Goal: Task Accomplishment & Management: Manage account settings

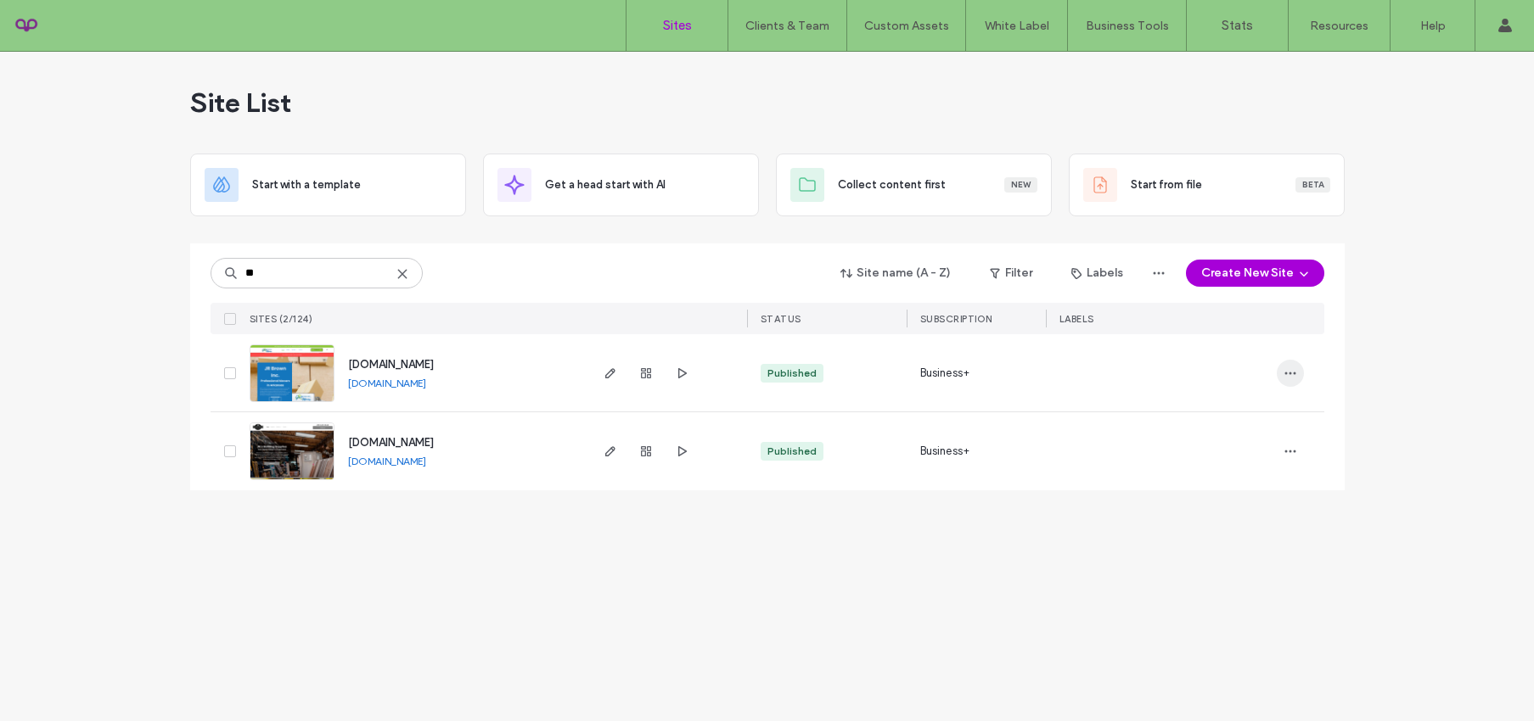
type input "**"
click at [1281, 375] on span "button" at bounding box center [1290, 373] width 27 height 27
click at [1188, 566] on div "Site Dashboard" at bounding box center [1227, 579] width 151 height 32
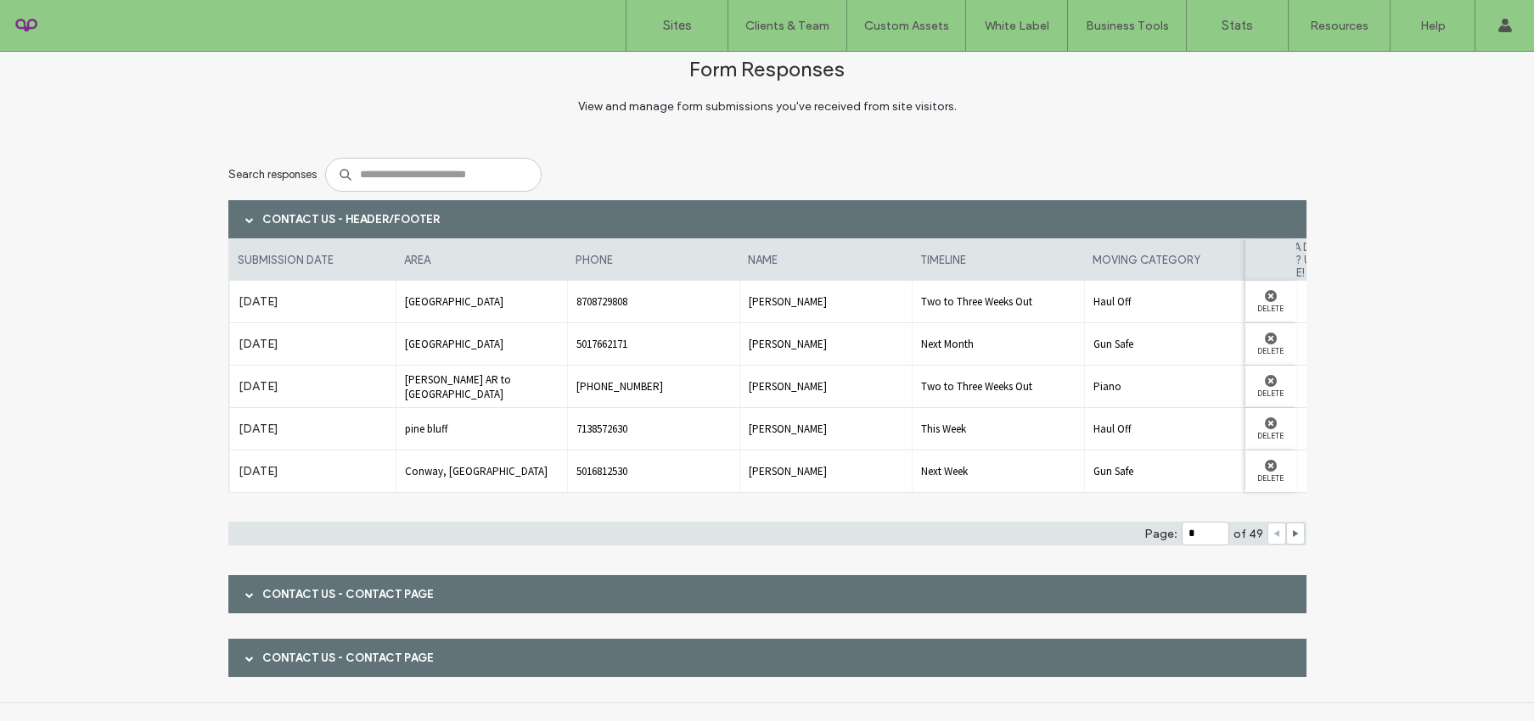
scroll to position [38, 0]
click at [245, 602] on span at bounding box center [249, 594] width 8 height 30
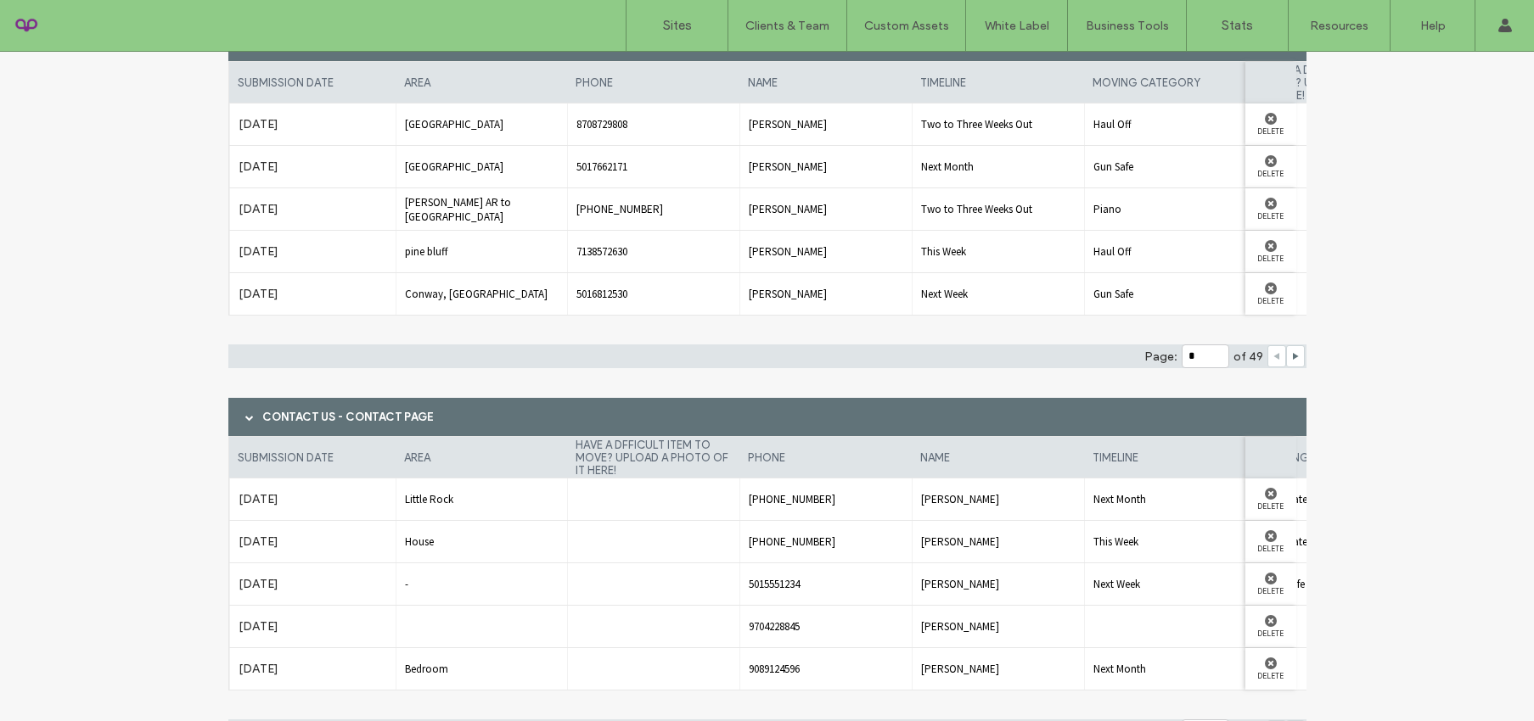
scroll to position [365, 0]
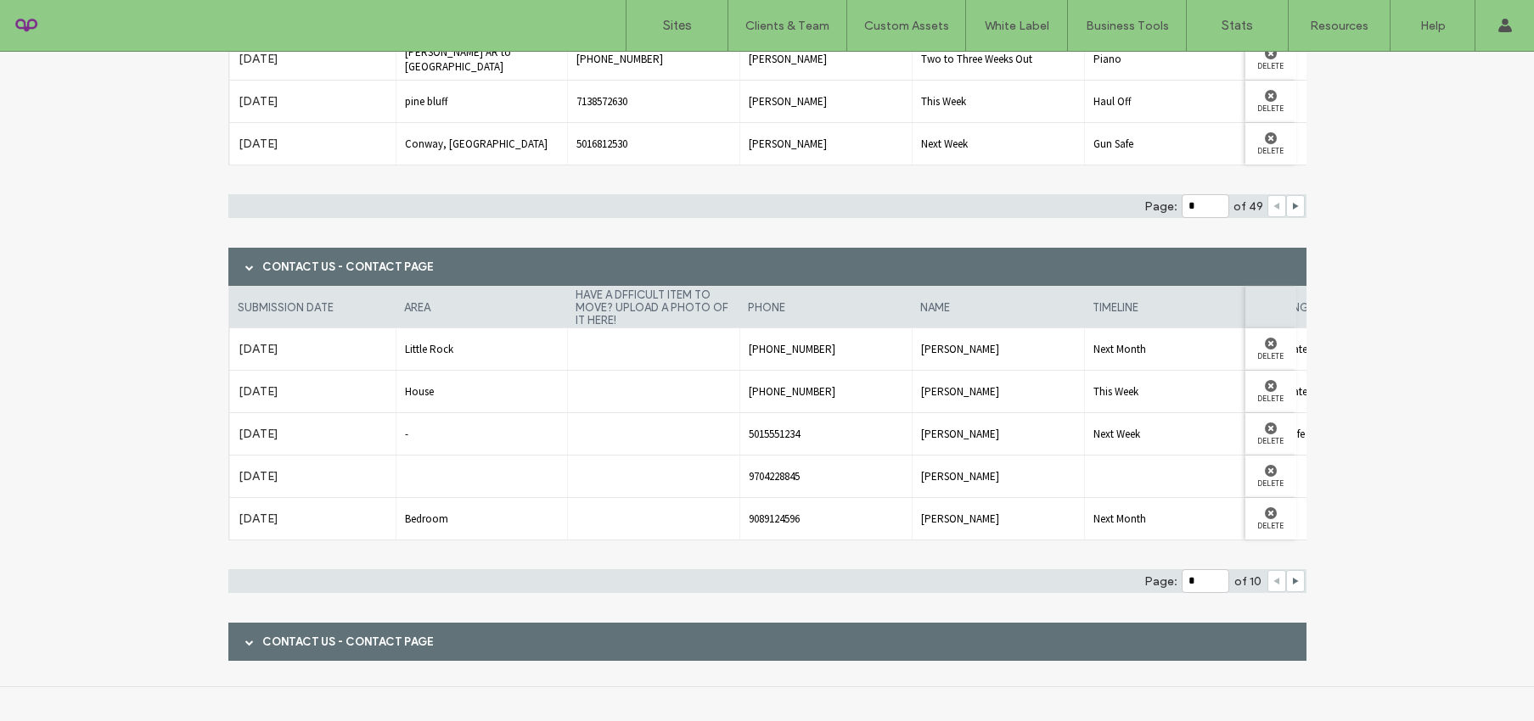
click at [257, 645] on div "Contact Us - Contact page" at bounding box center [767, 642] width 1078 height 38
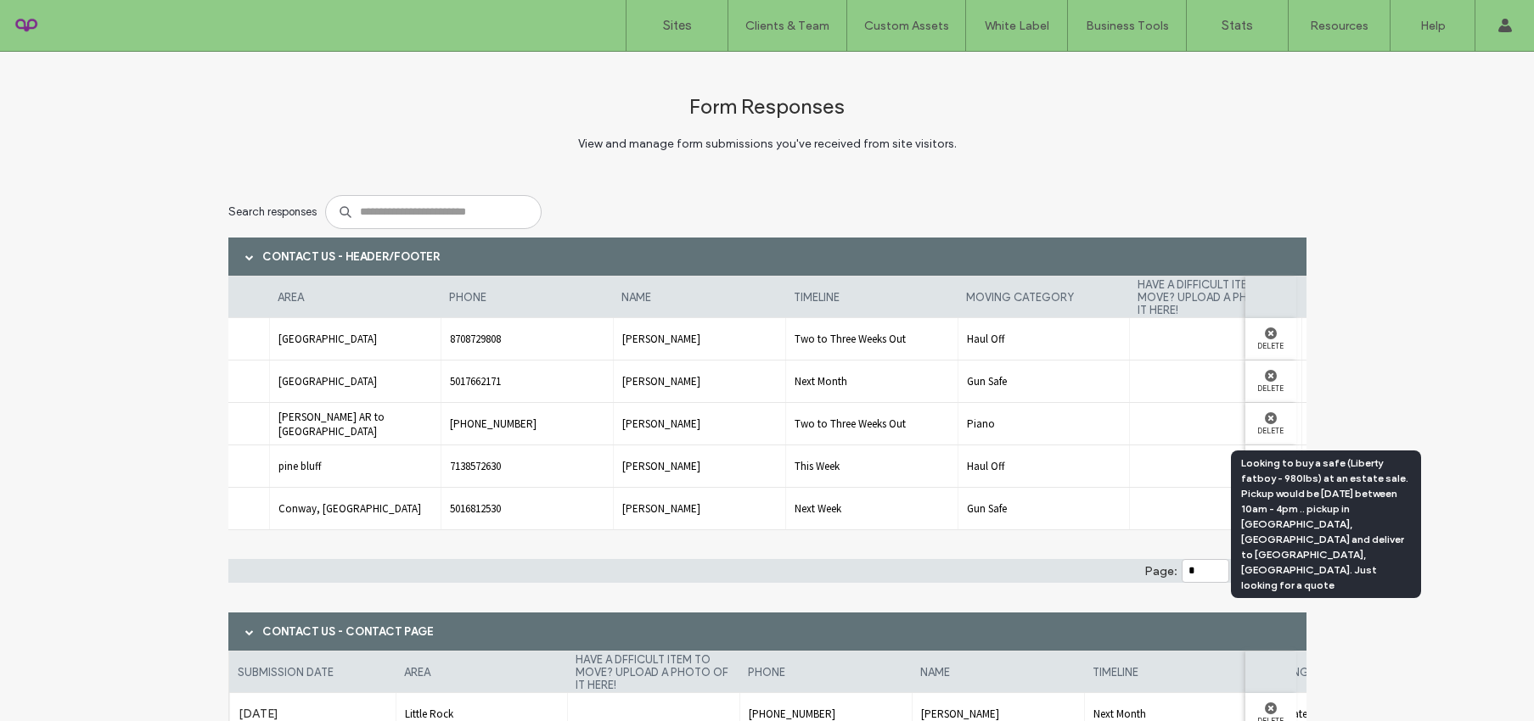
scroll to position [0, 0]
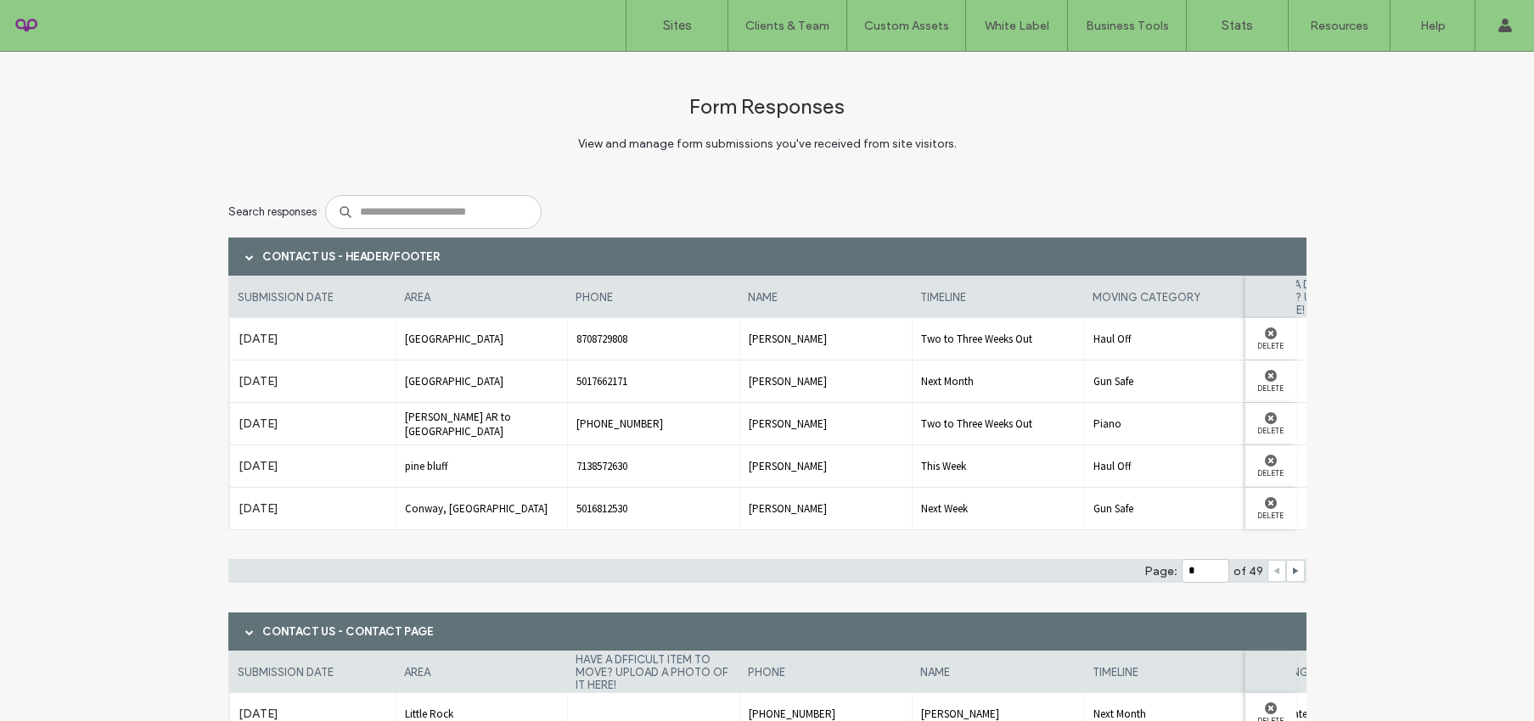
click at [1294, 574] on div at bounding box center [1295, 571] width 19 height 22
click at [1293, 571] on use at bounding box center [1296, 571] width 6 height 7
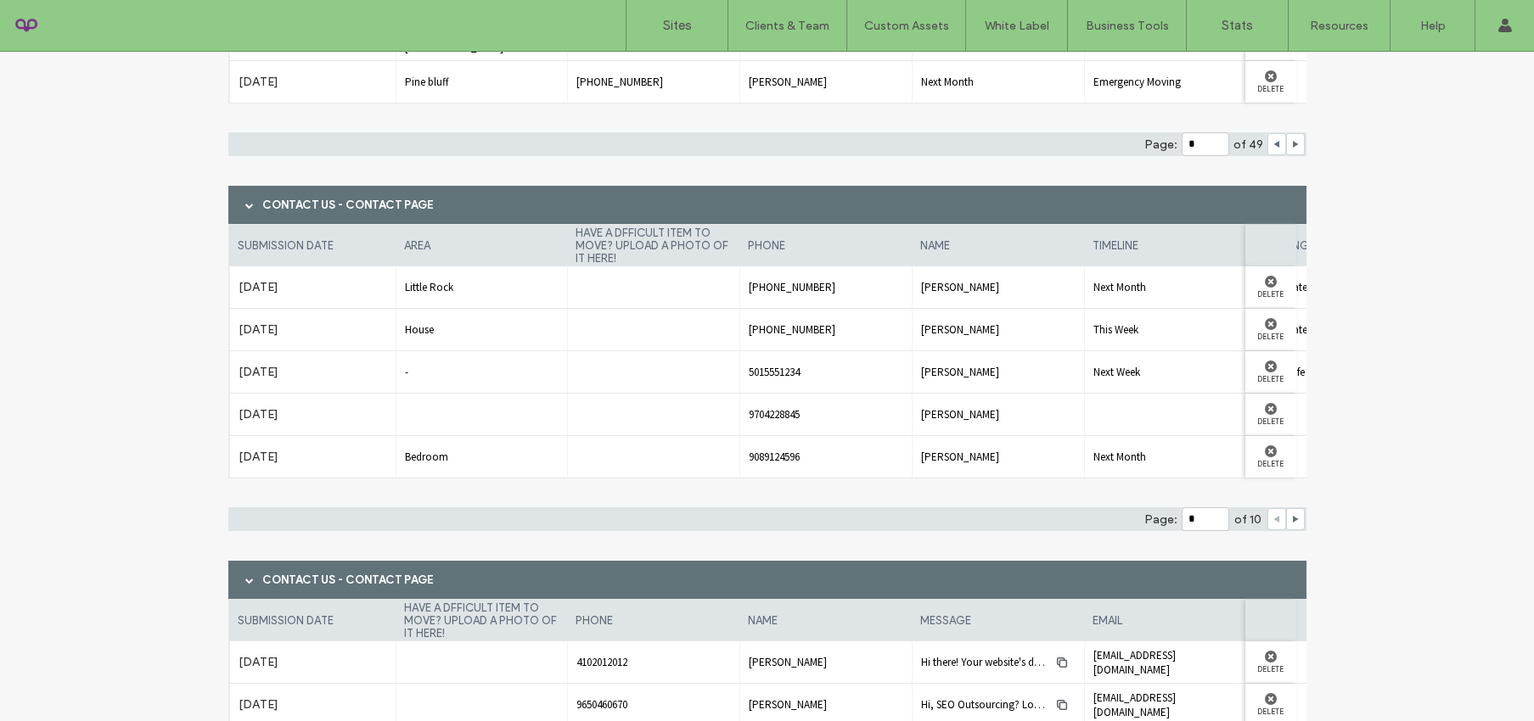
scroll to position [482, 0]
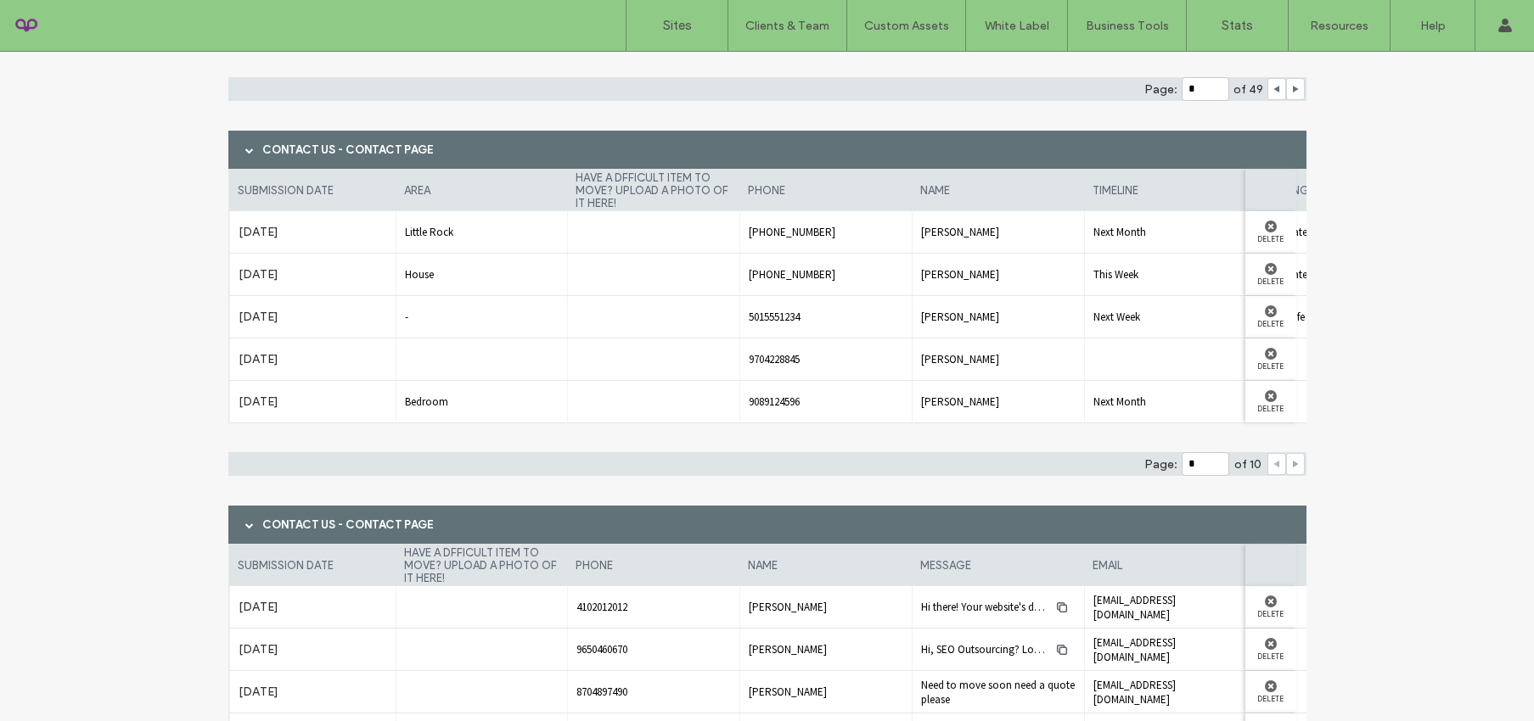
click at [1291, 472] on span at bounding box center [1295, 464] width 8 height 20
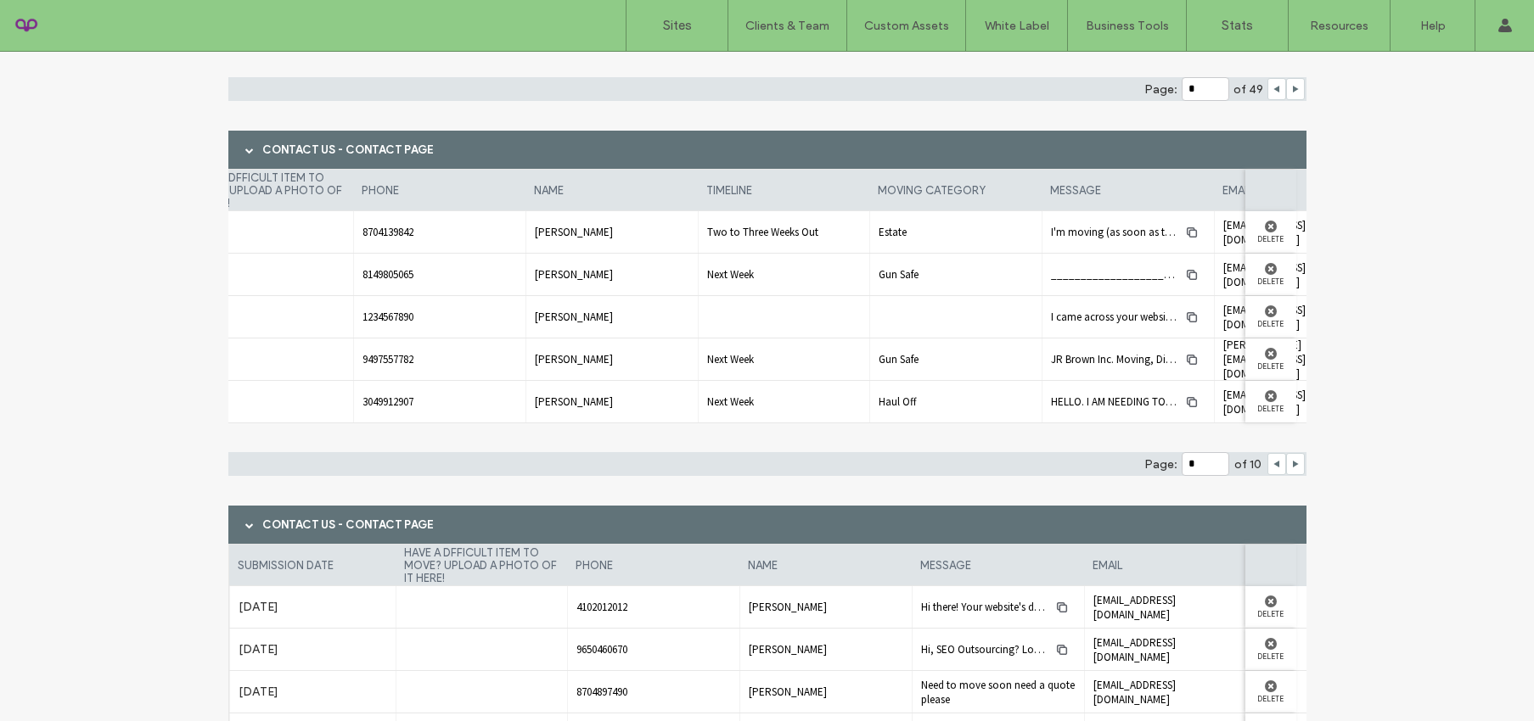
scroll to position [0, 390]
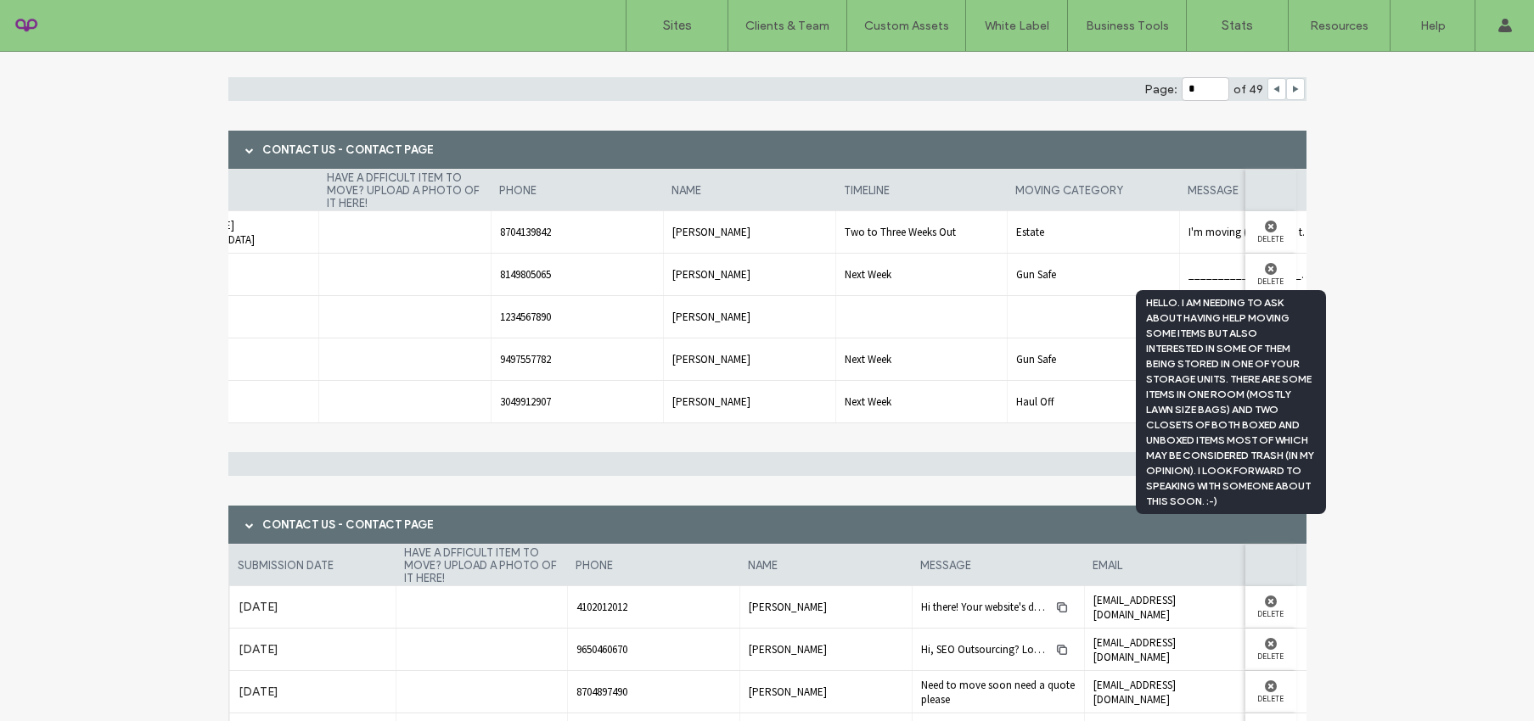
scroll to position [0, 0]
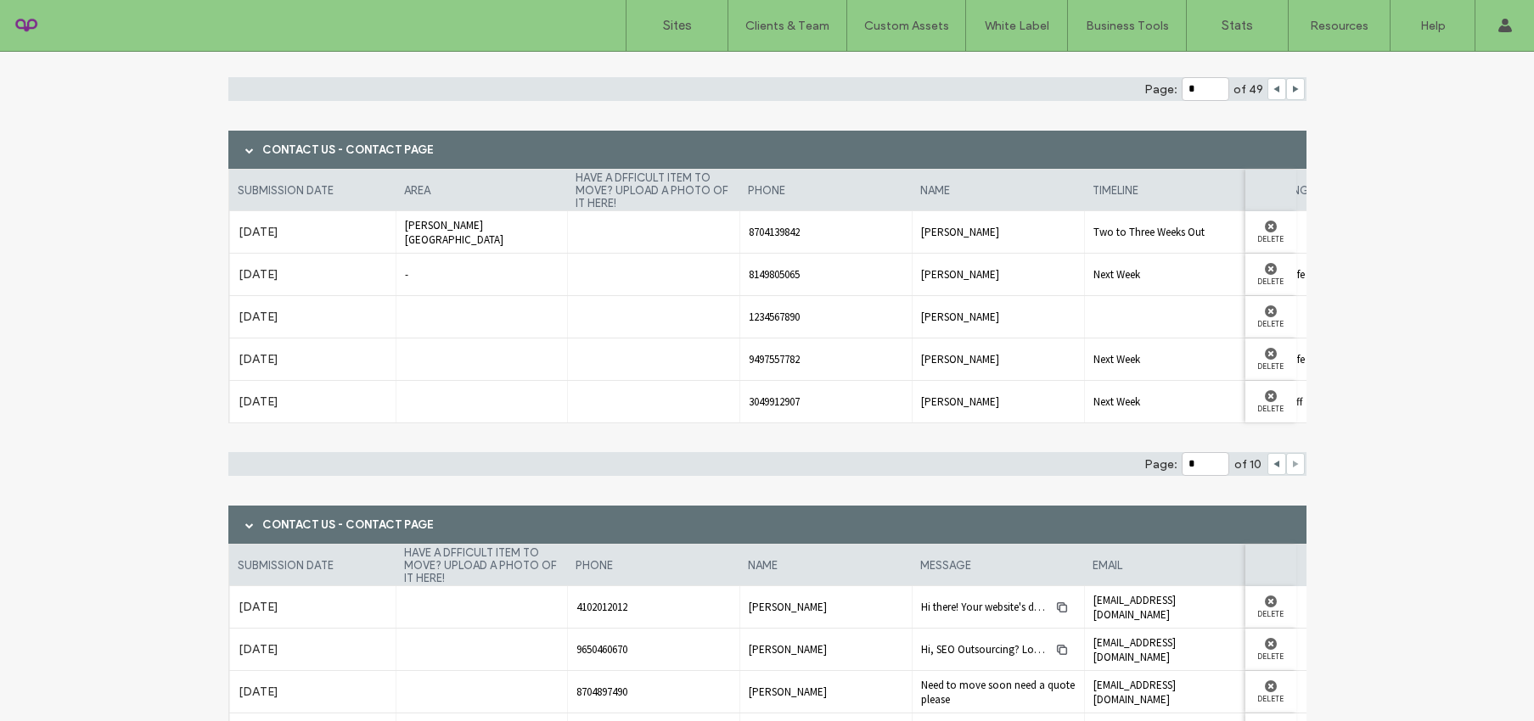
click at [1293, 462] on icon at bounding box center [1295, 464] width 8 height 8
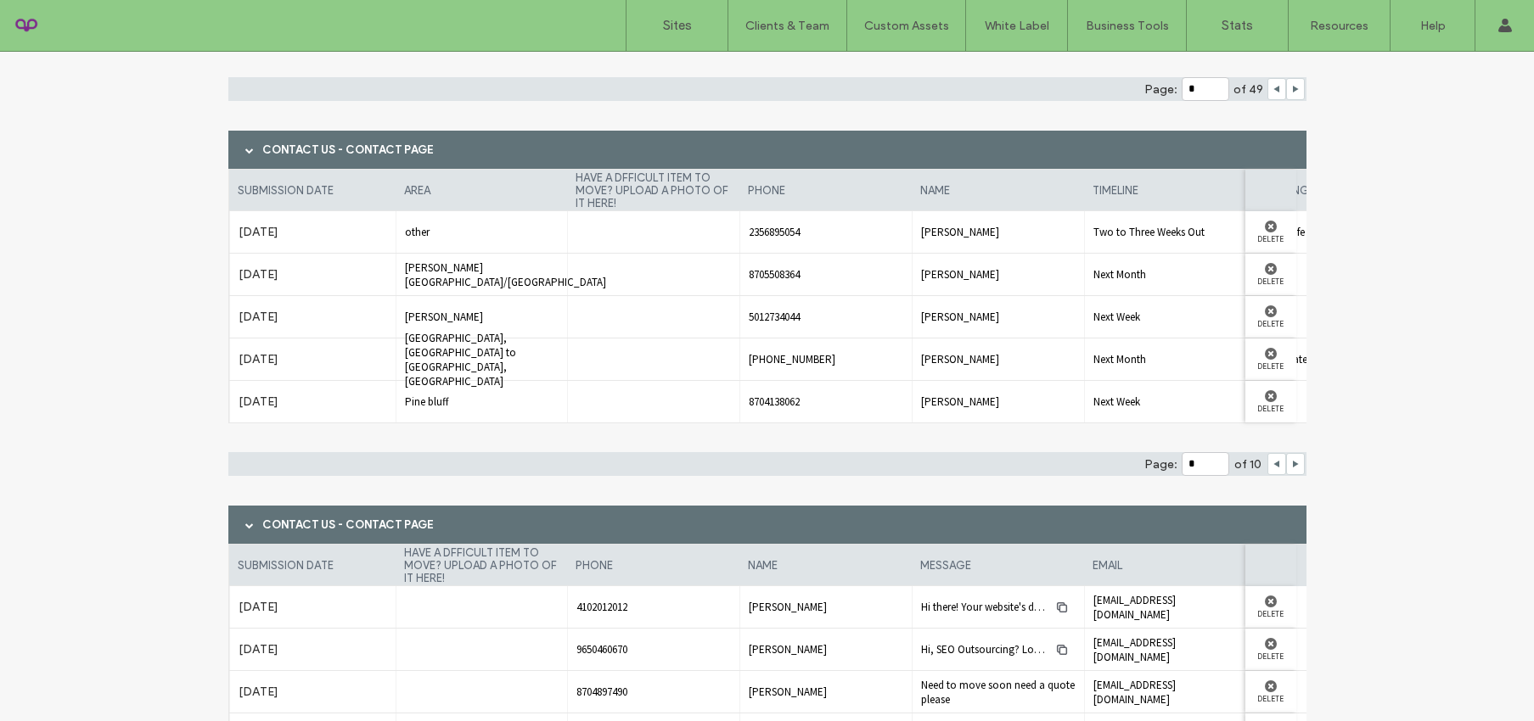
click at [1267, 469] on div at bounding box center [1276, 464] width 19 height 22
click at [1273, 465] on use at bounding box center [1276, 464] width 6 height 7
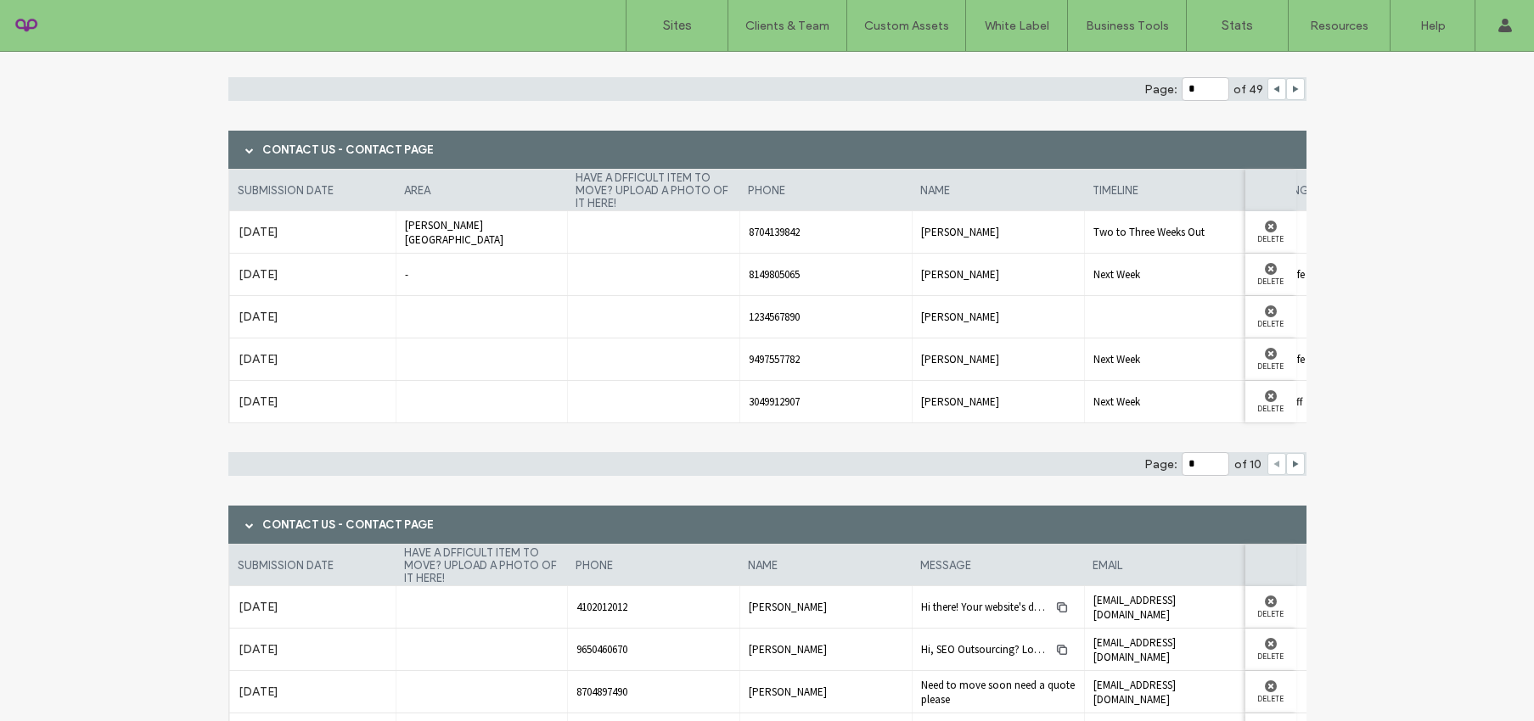
click at [1272, 465] on icon at bounding box center [1276, 464] width 8 height 8
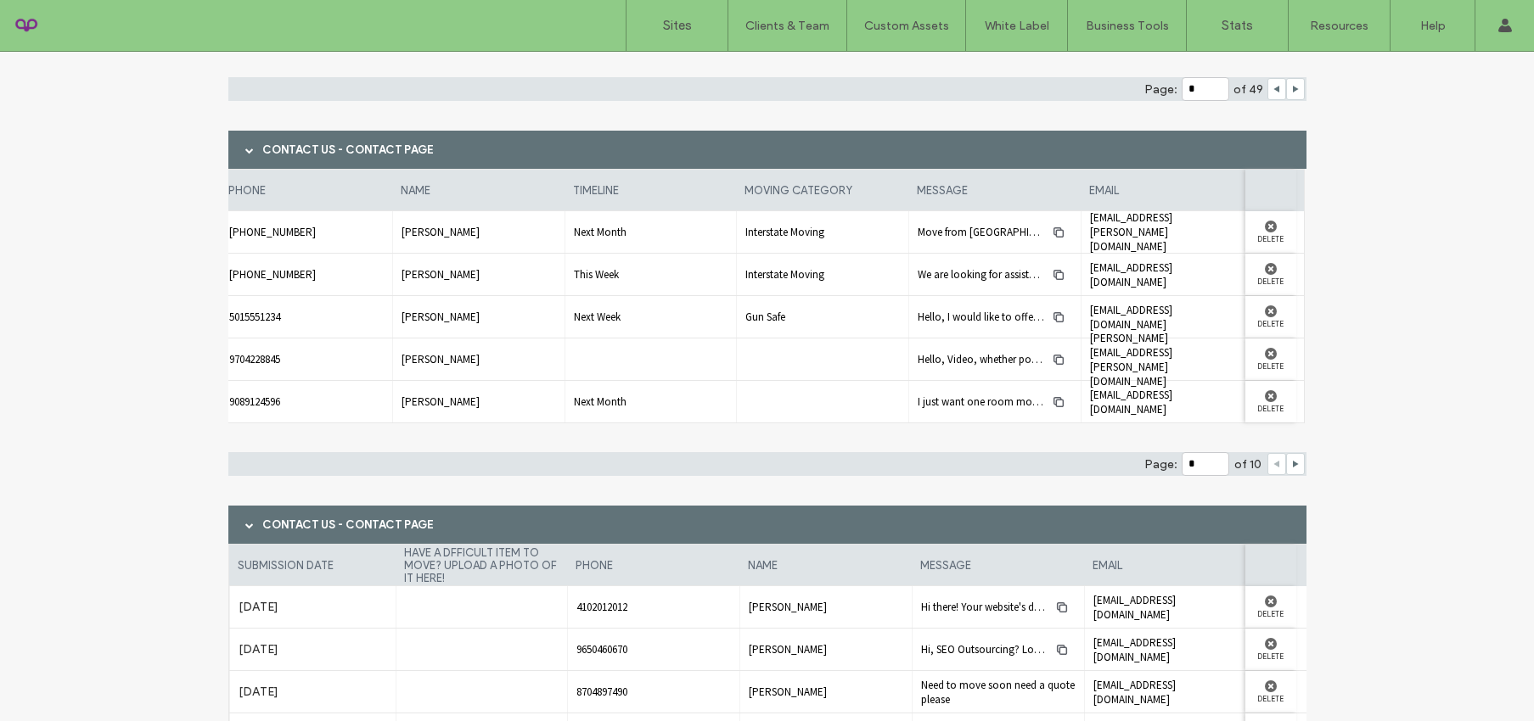
click at [766, 430] on div "submission date area have a dfficult item to move? upload a photo of it here! p…" at bounding box center [767, 305] width 1078 height 272
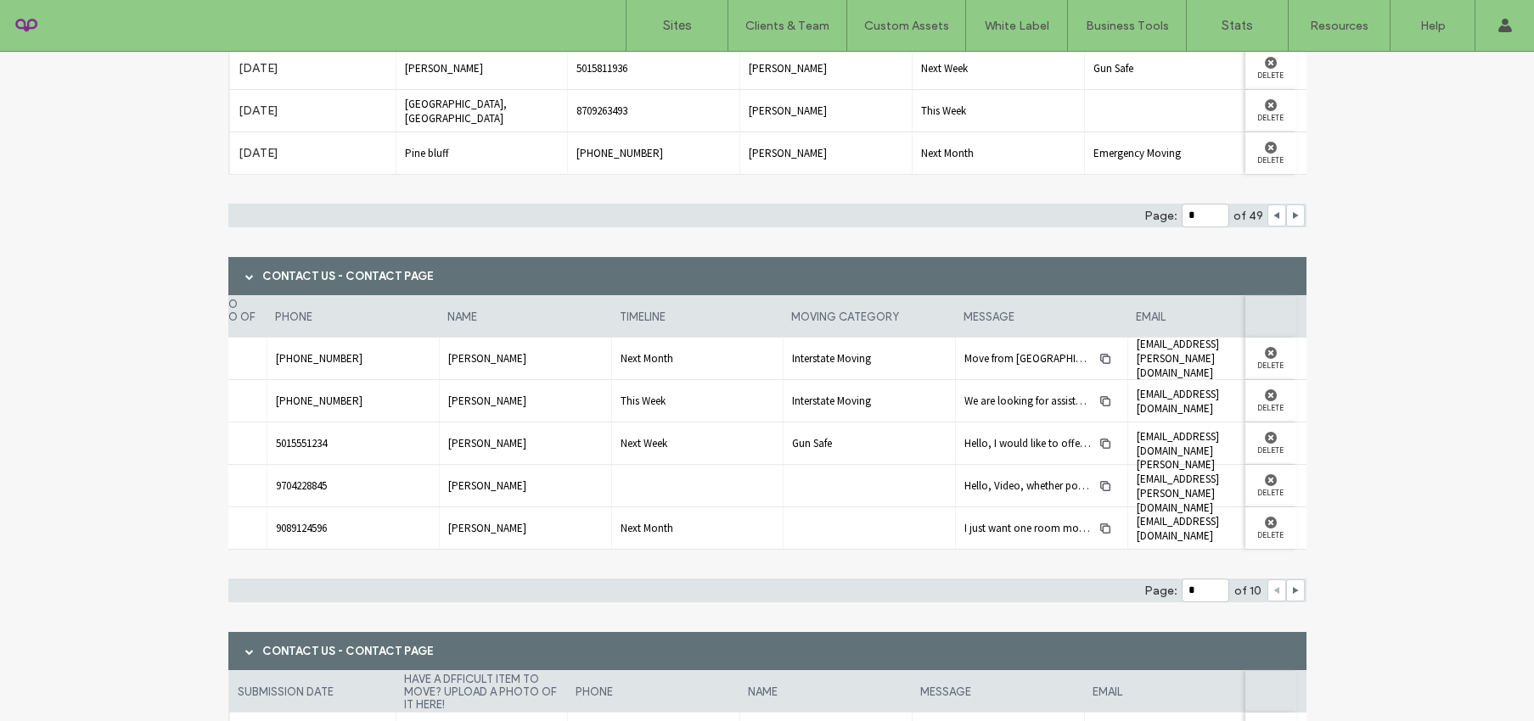
scroll to position [0, 475]
click at [1099, 407] on icon "button" at bounding box center [1103, 402] width 14 height 14
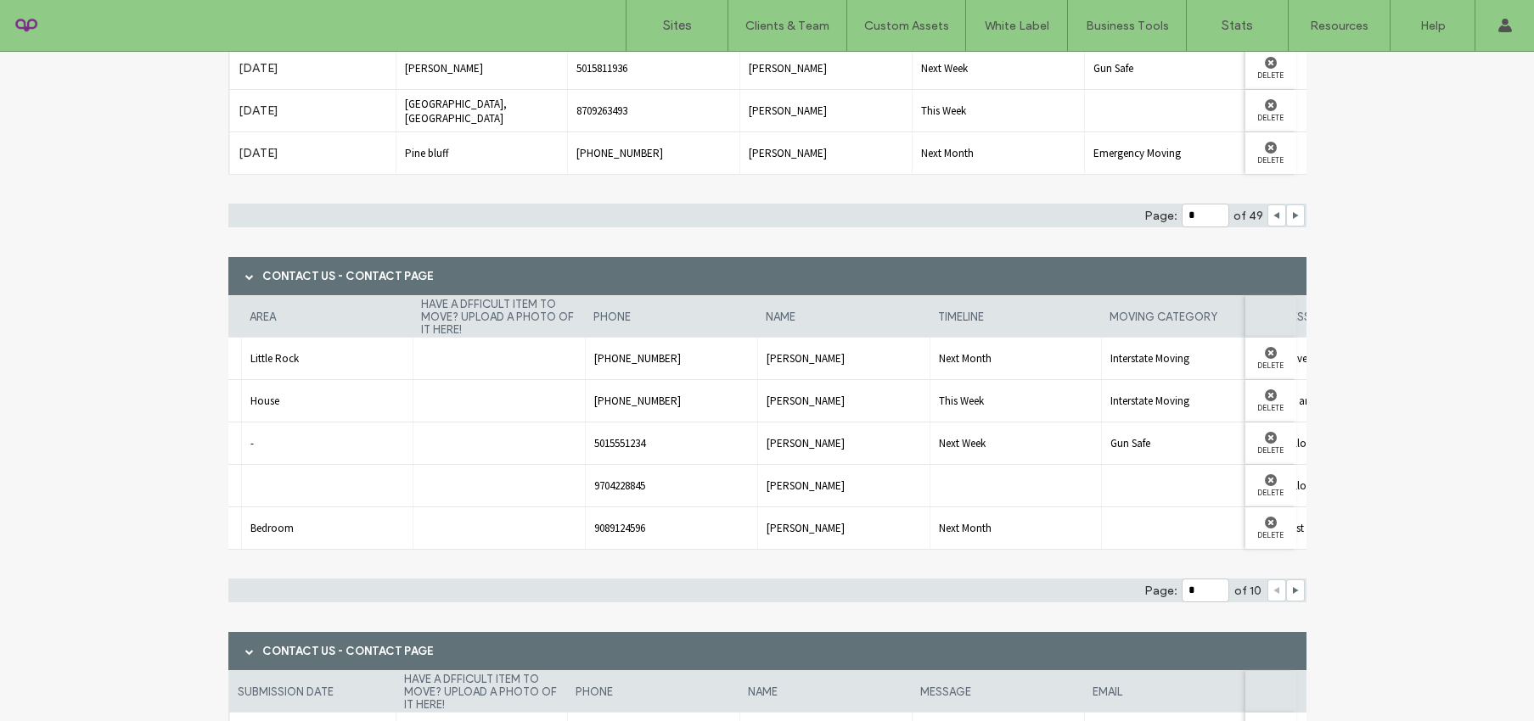
scroll to position [0, 526]
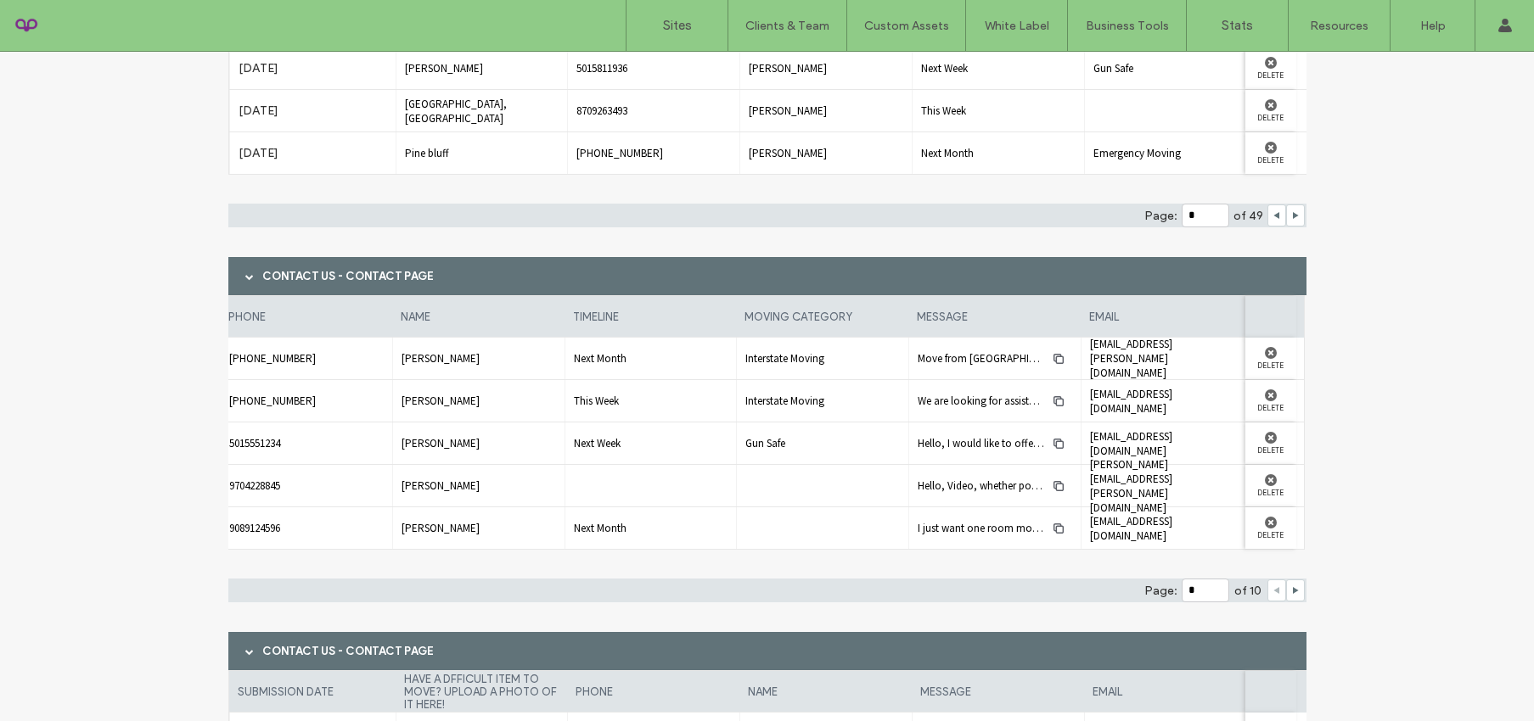
click at [1302, 593] on div "Form Responses View and manage form submissions you've received from site visit…" at bounding box center [767, 351] width 1534 height 1311
click at [1293, 593] on icon at bounding box center [1295, 591] width 8 height 8
type input "*"
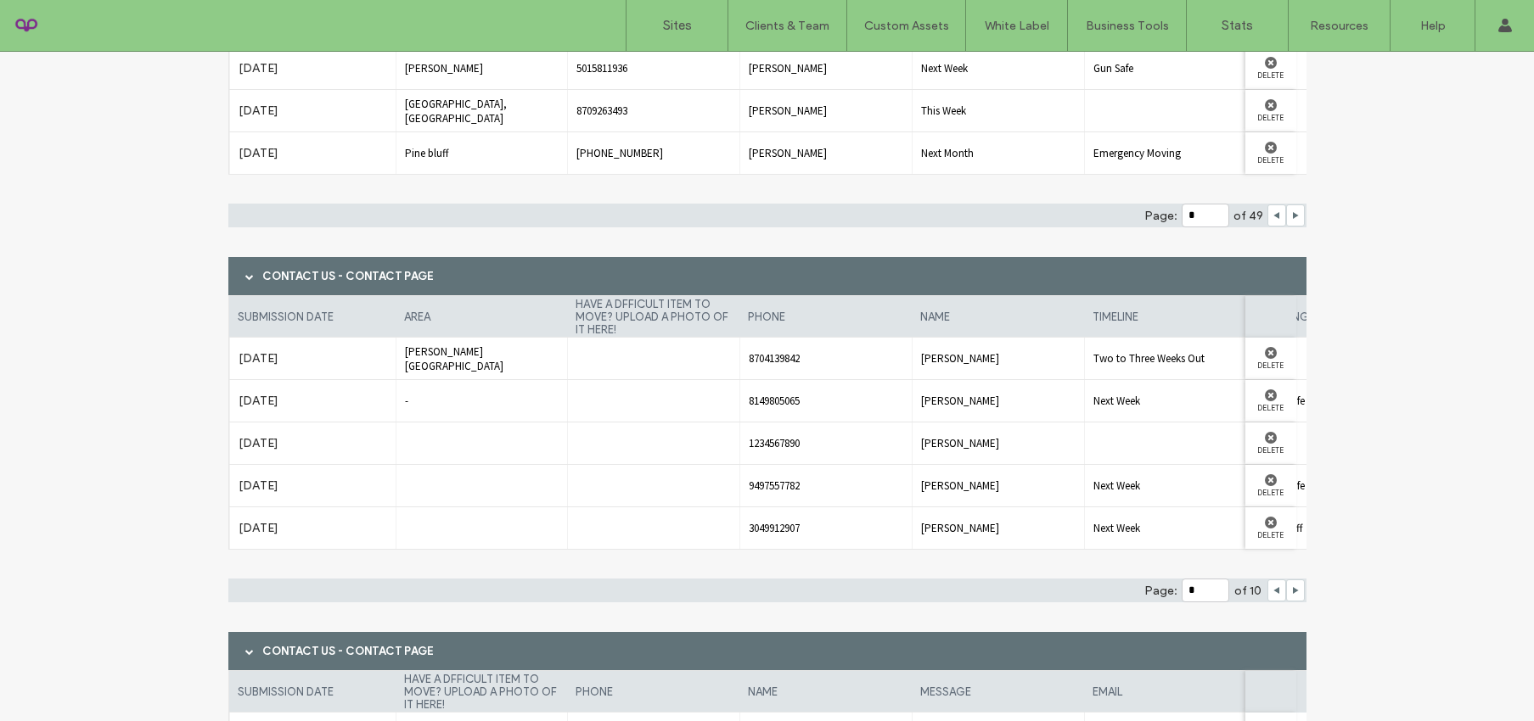
scroll to position [0, 530]
